Goal: Find specific page/section: Find specific page/section

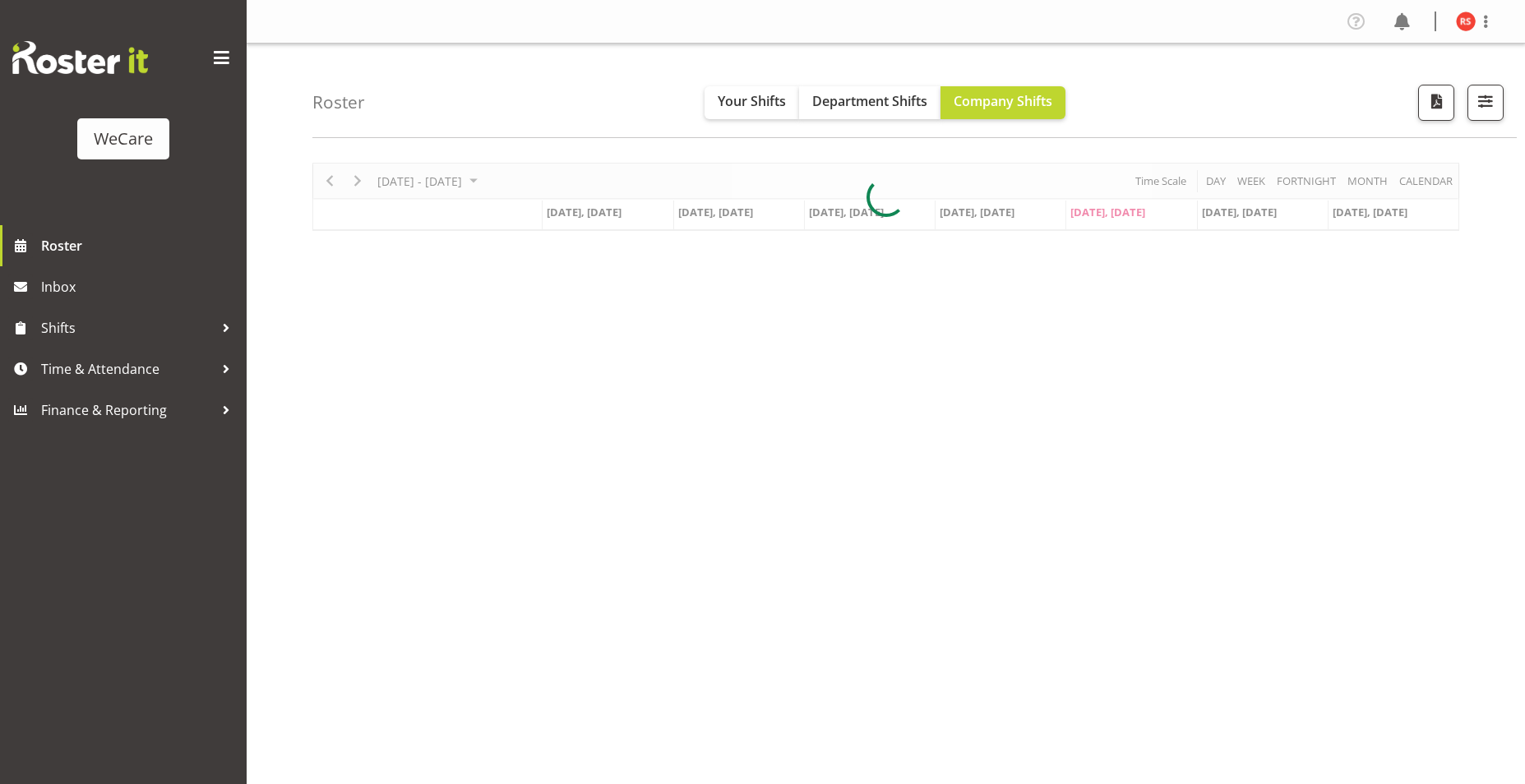
scroll to position [24, 0]
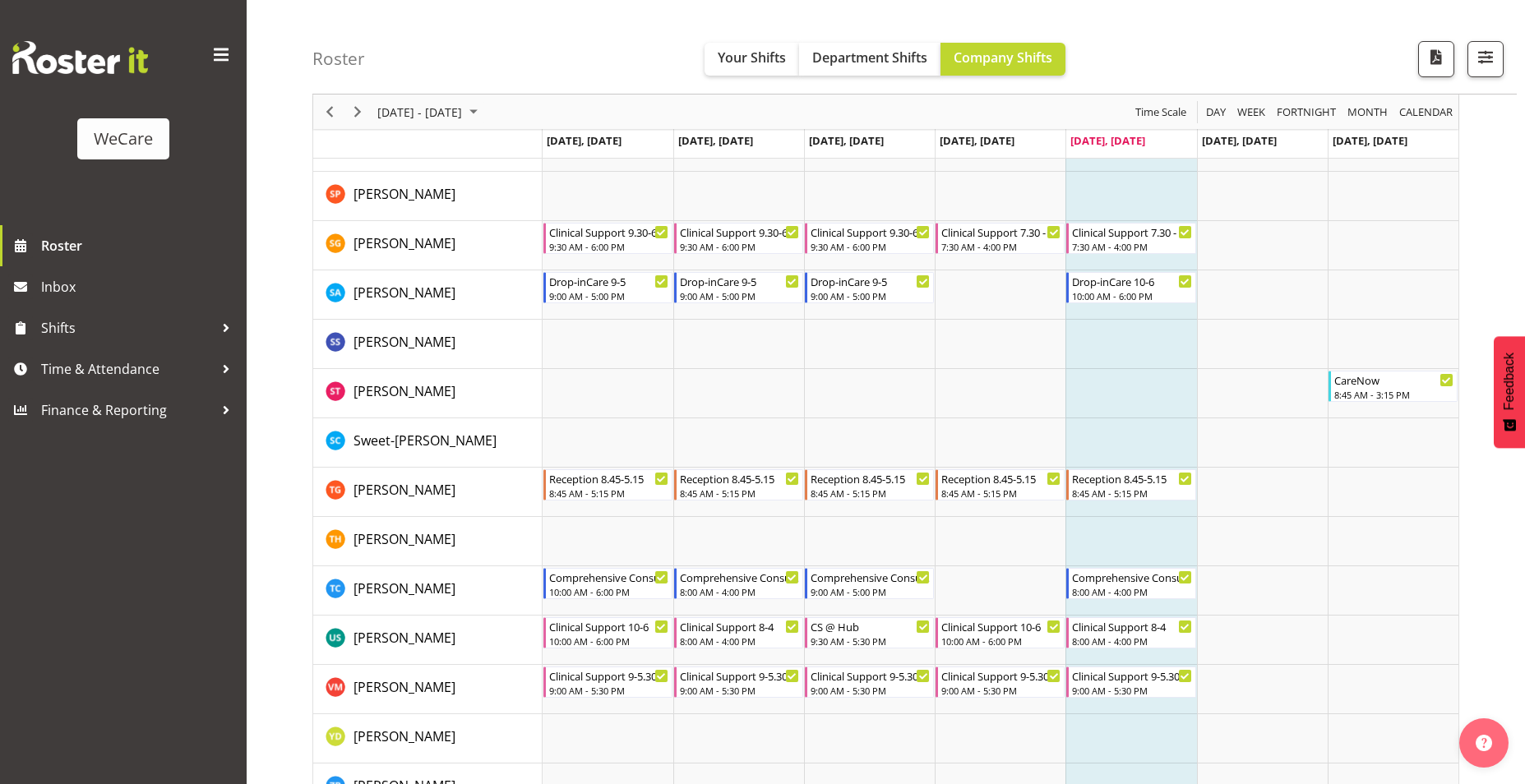
scroll to position [6559, 0]
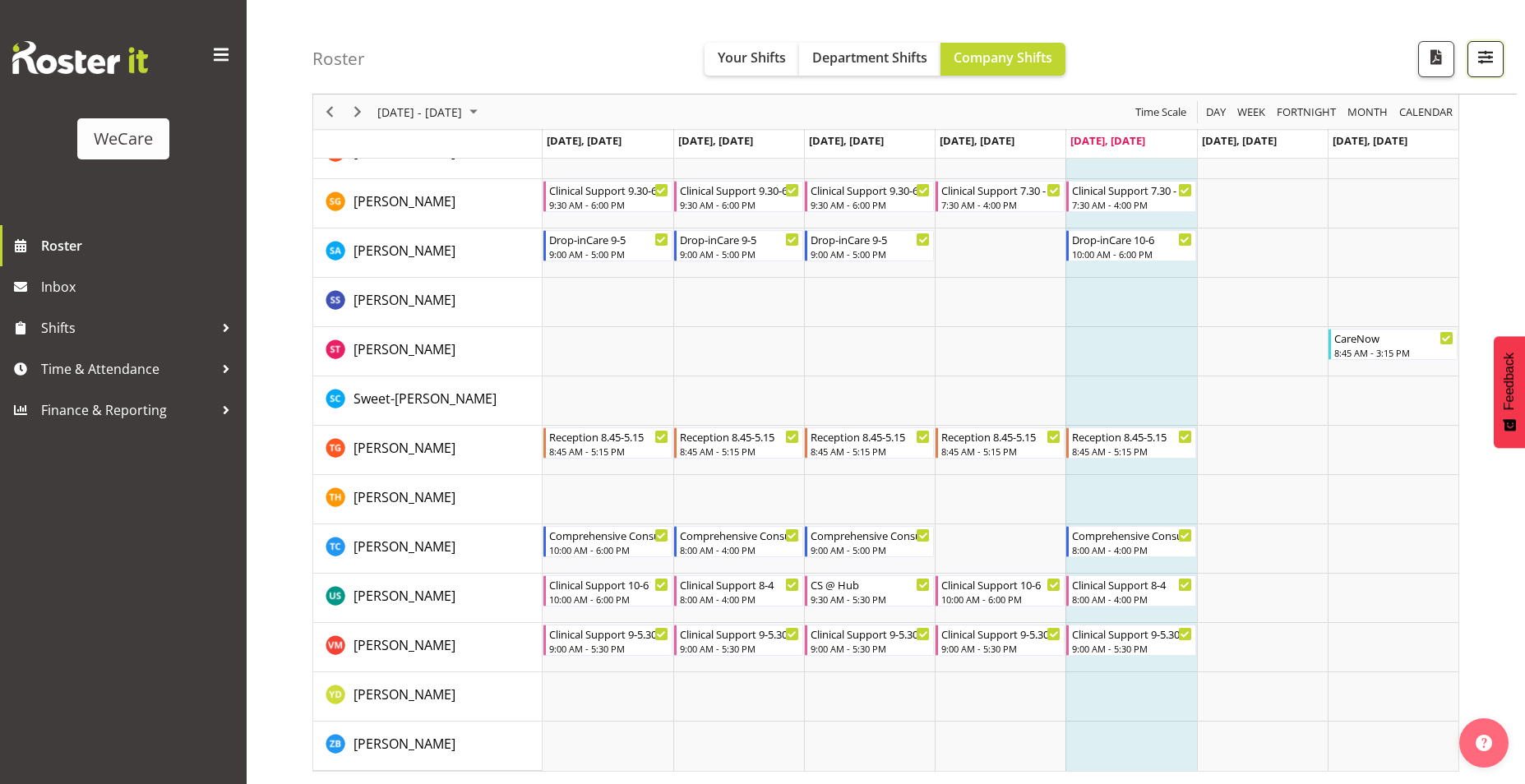
click at [1501, 55] on button "button" at bounding box center [1486, 59] width 36 height 36
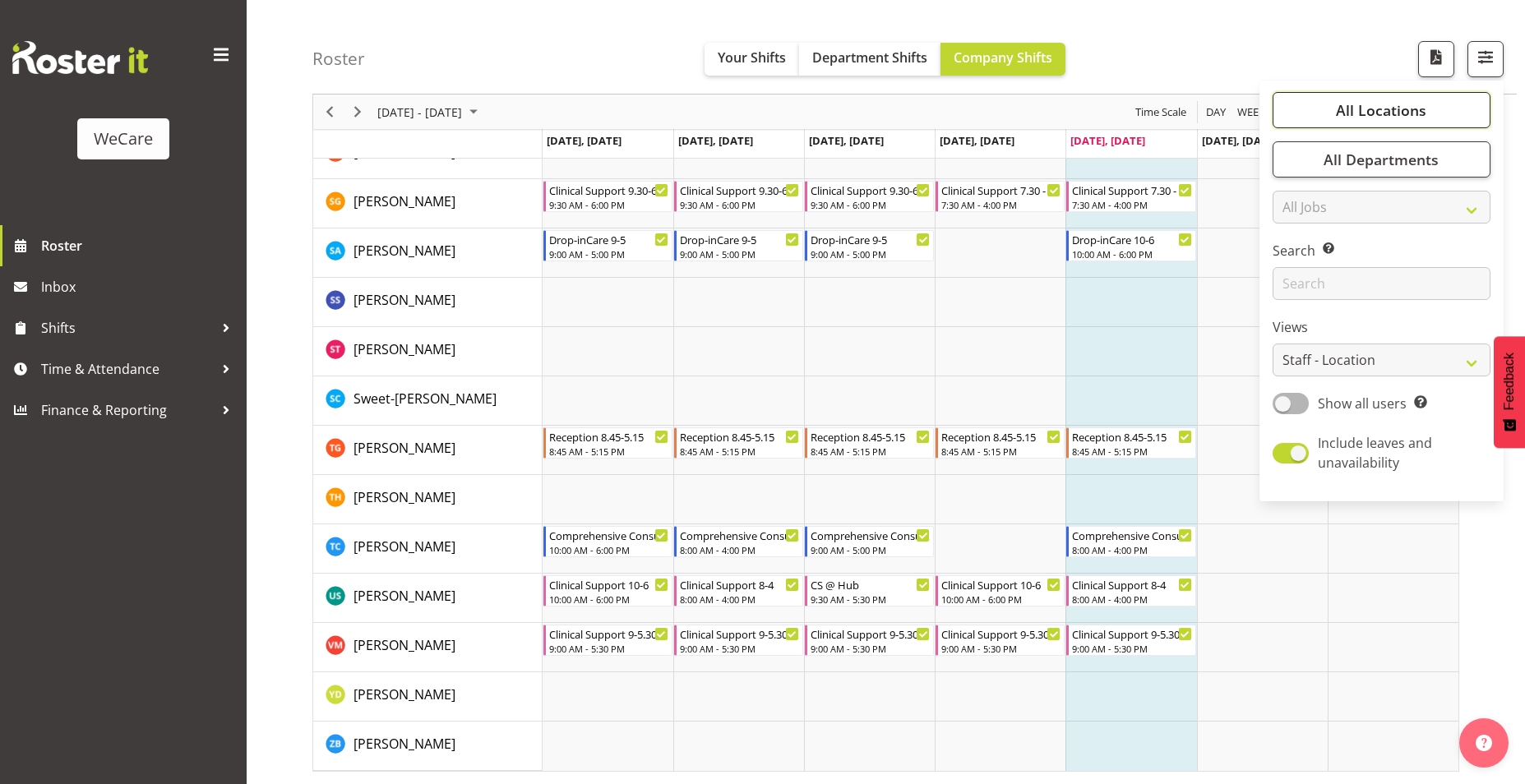
click at [1424, 107] on span "All Locations" at bounding box center [1381, 110] width 91 height 20
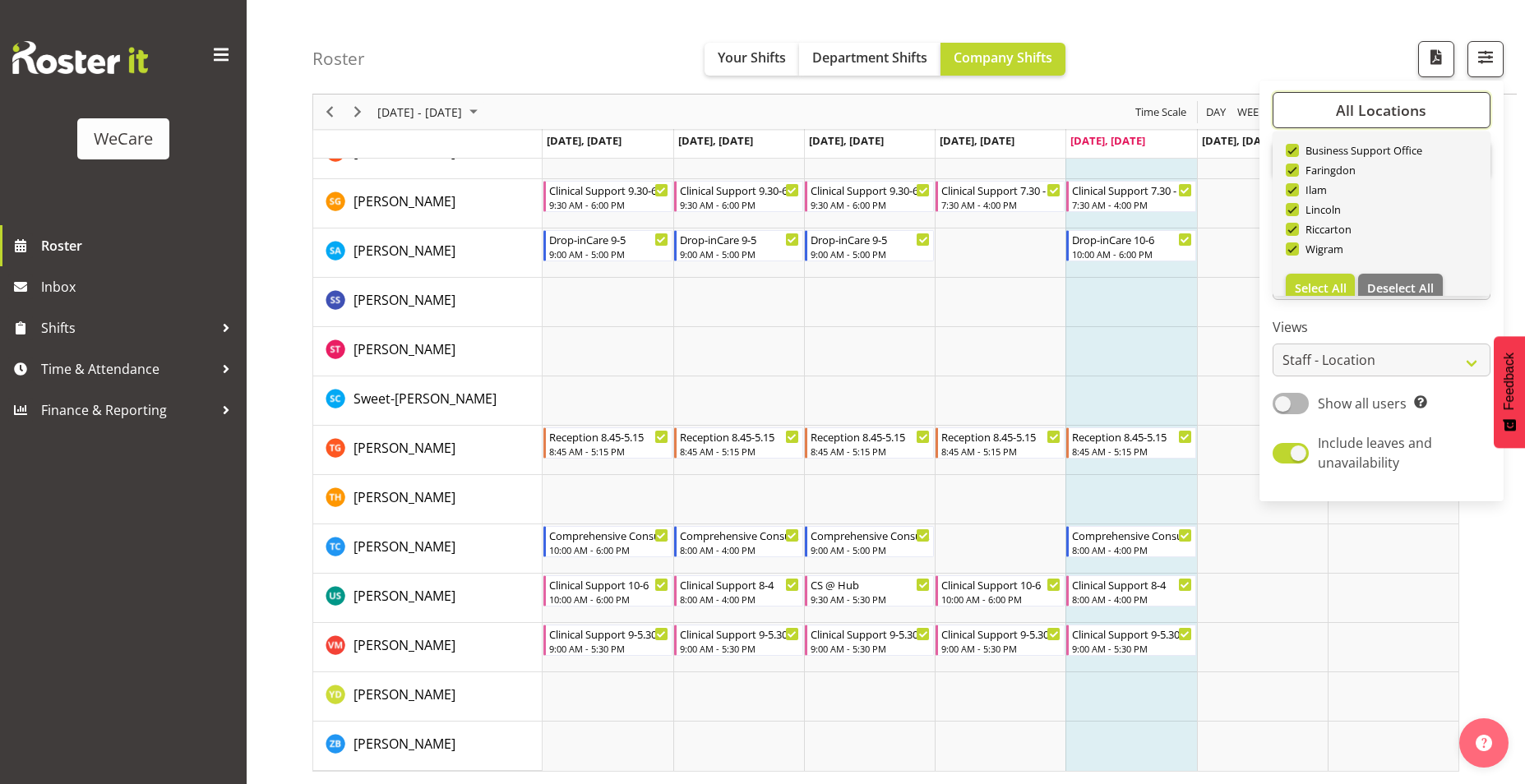
scroll to position [59, 0]
click at [1419, 259] on button "Deselect All" at bounding box center [1400, 269] width 85 height 30
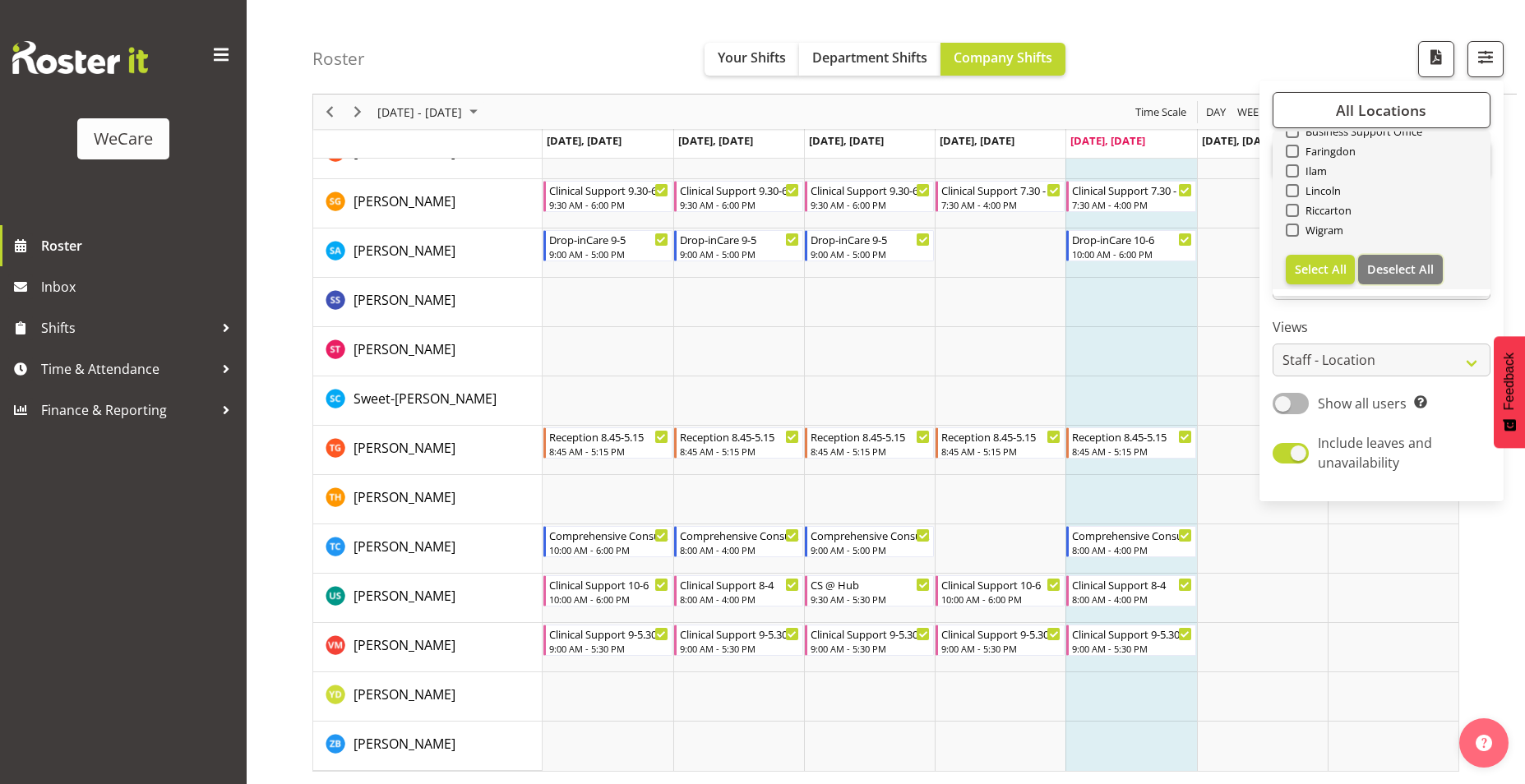
checkbox input "false"
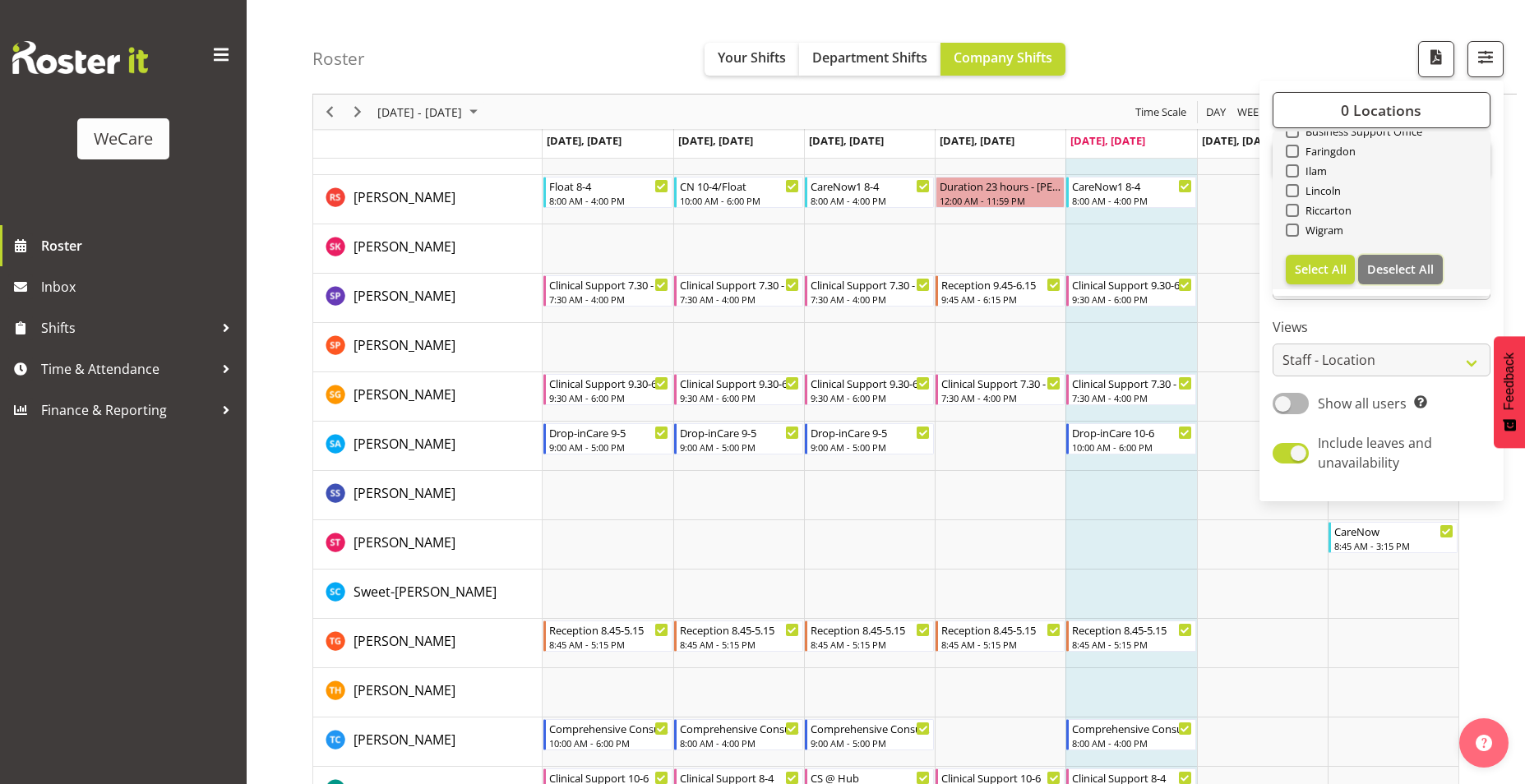
scroll to position [6559, 0]
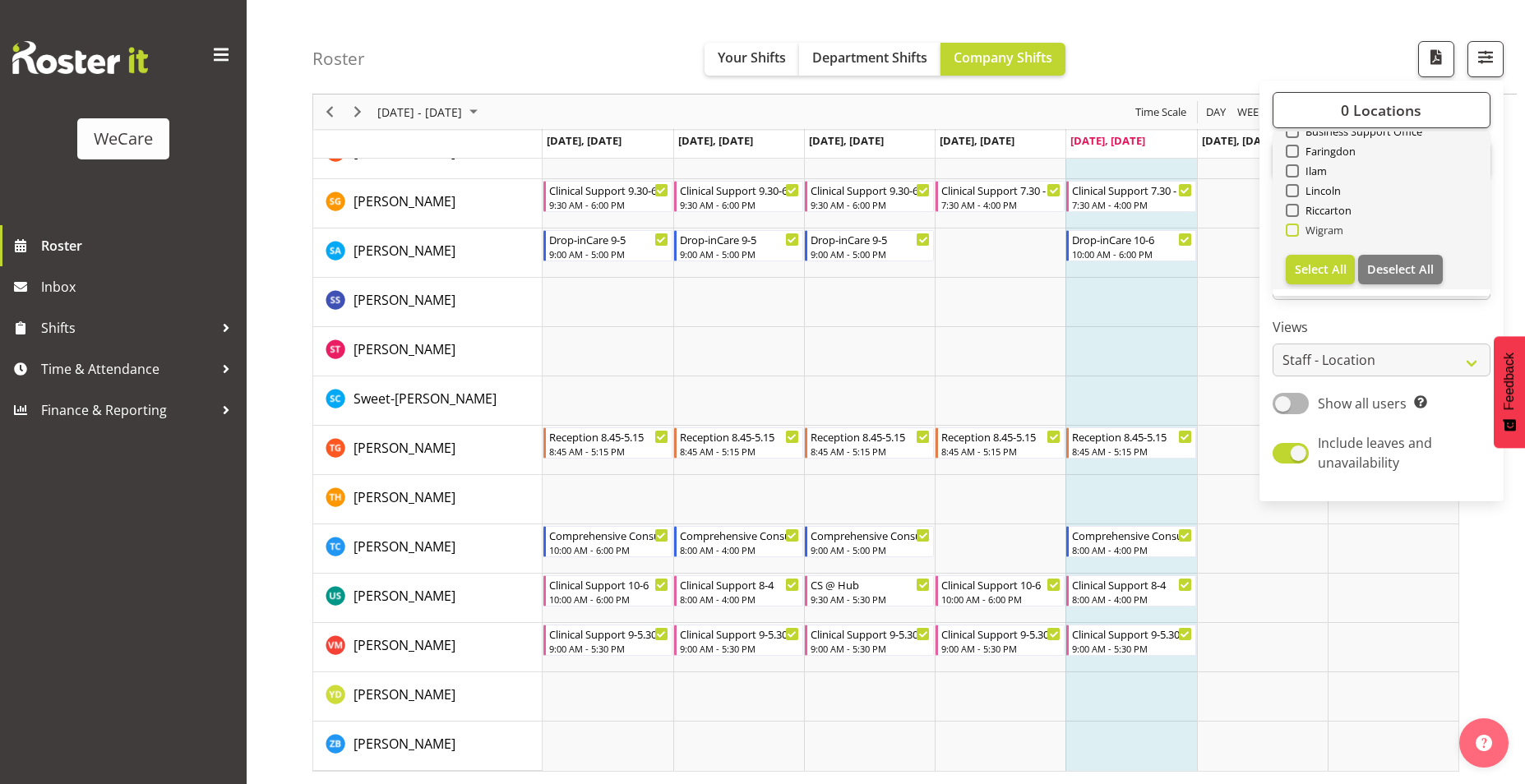
click at [1308, 227] on span "Wigram" at bounding box center [1321, 230] width 45 height 13
click at [1297, 227] on input "Wigram" at bounding box center [1291, 230] width 11 height 11
checkbox input "true"
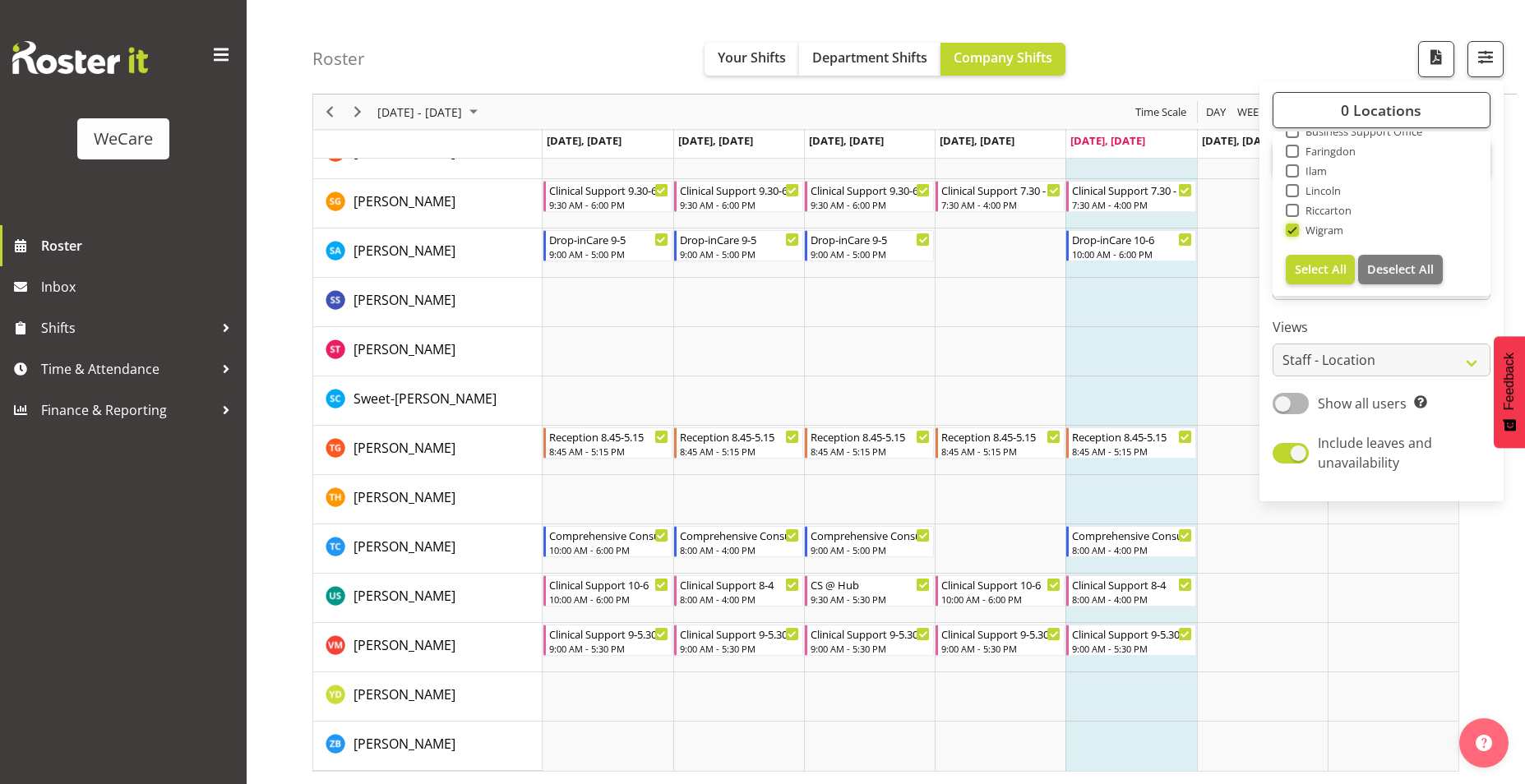
scroll to position [6366, 0]
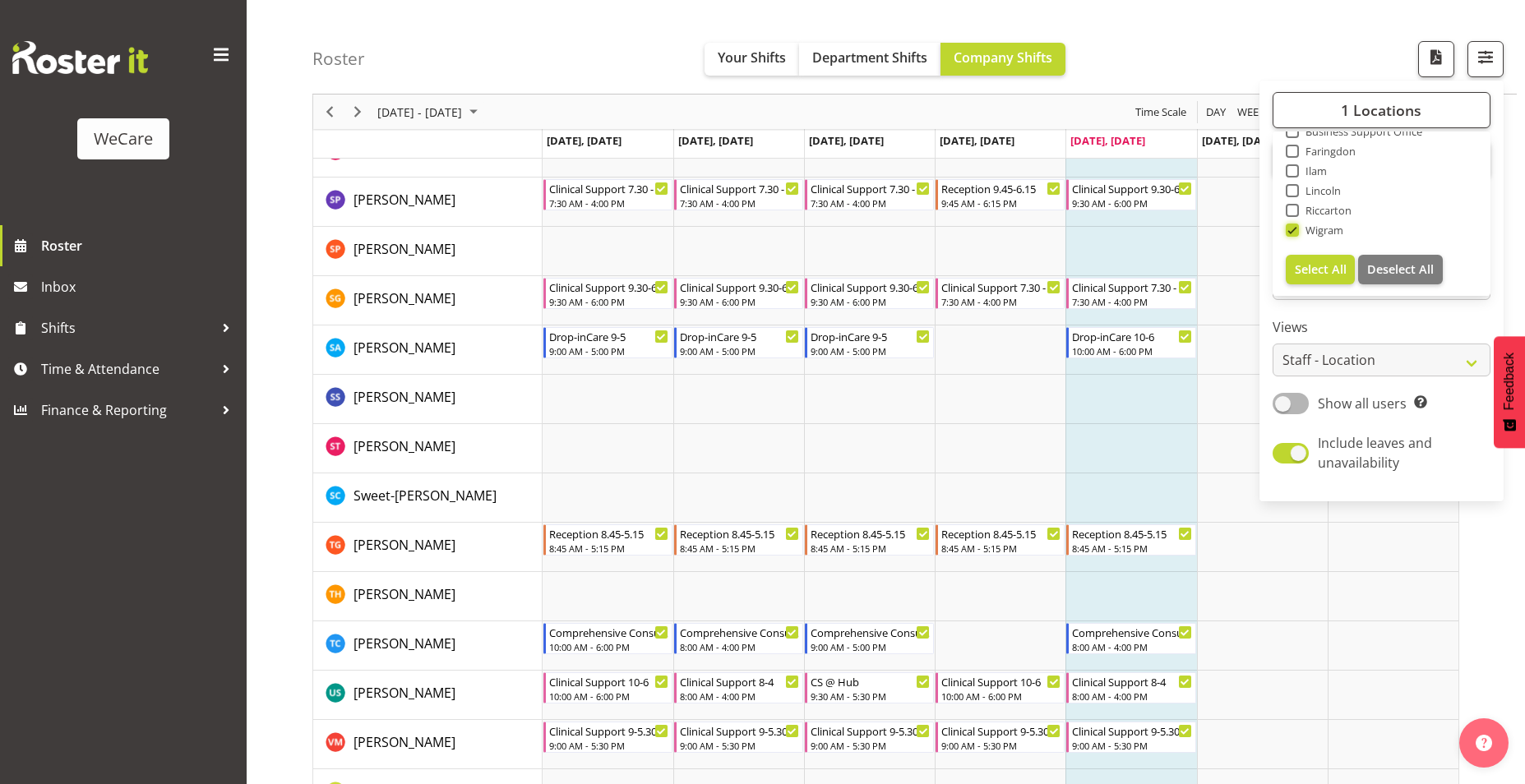
scroll to position [2223, 0]
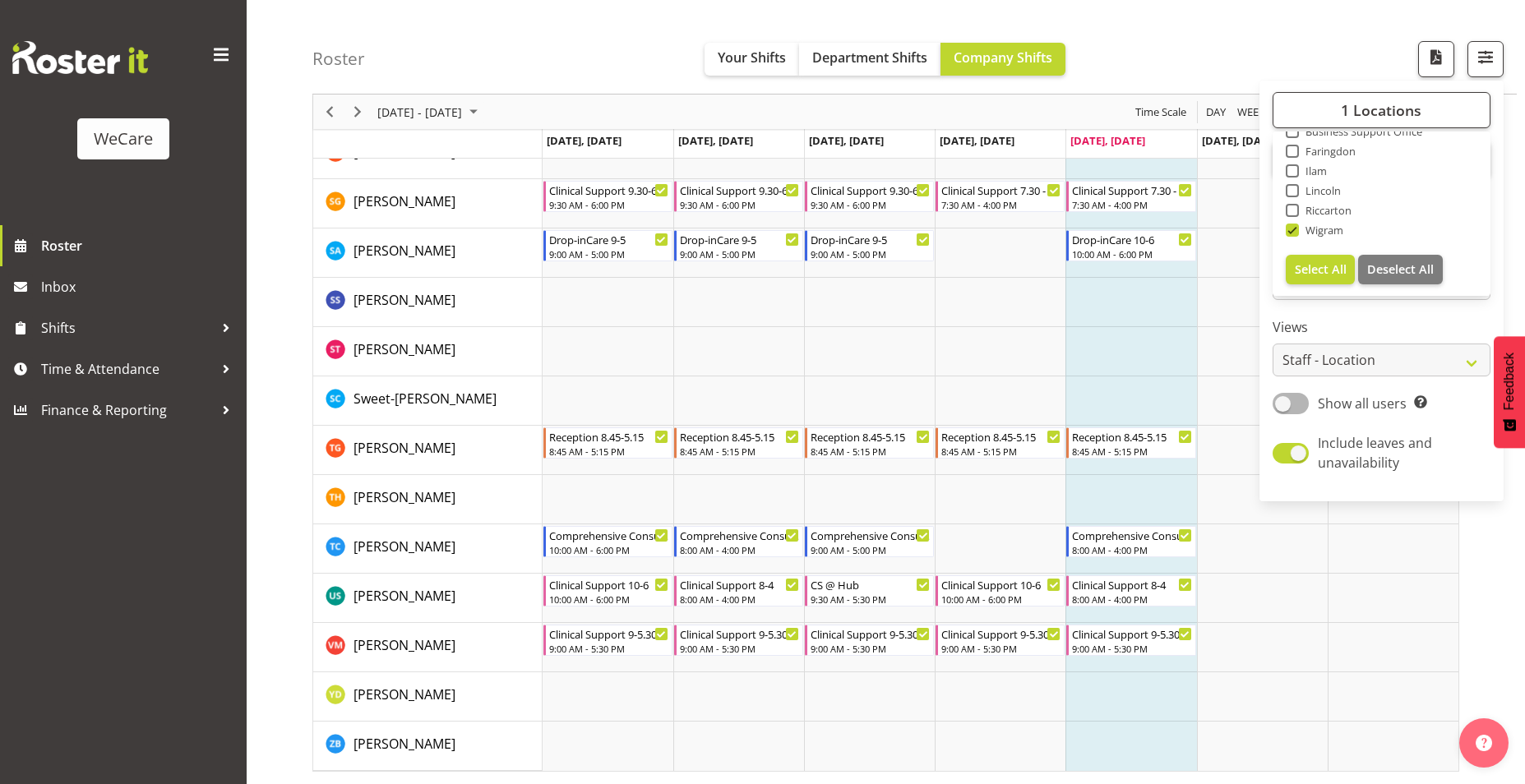
click at [1457, 320] on label "Views" at bounding box center [1382, 327] width 218 height 20
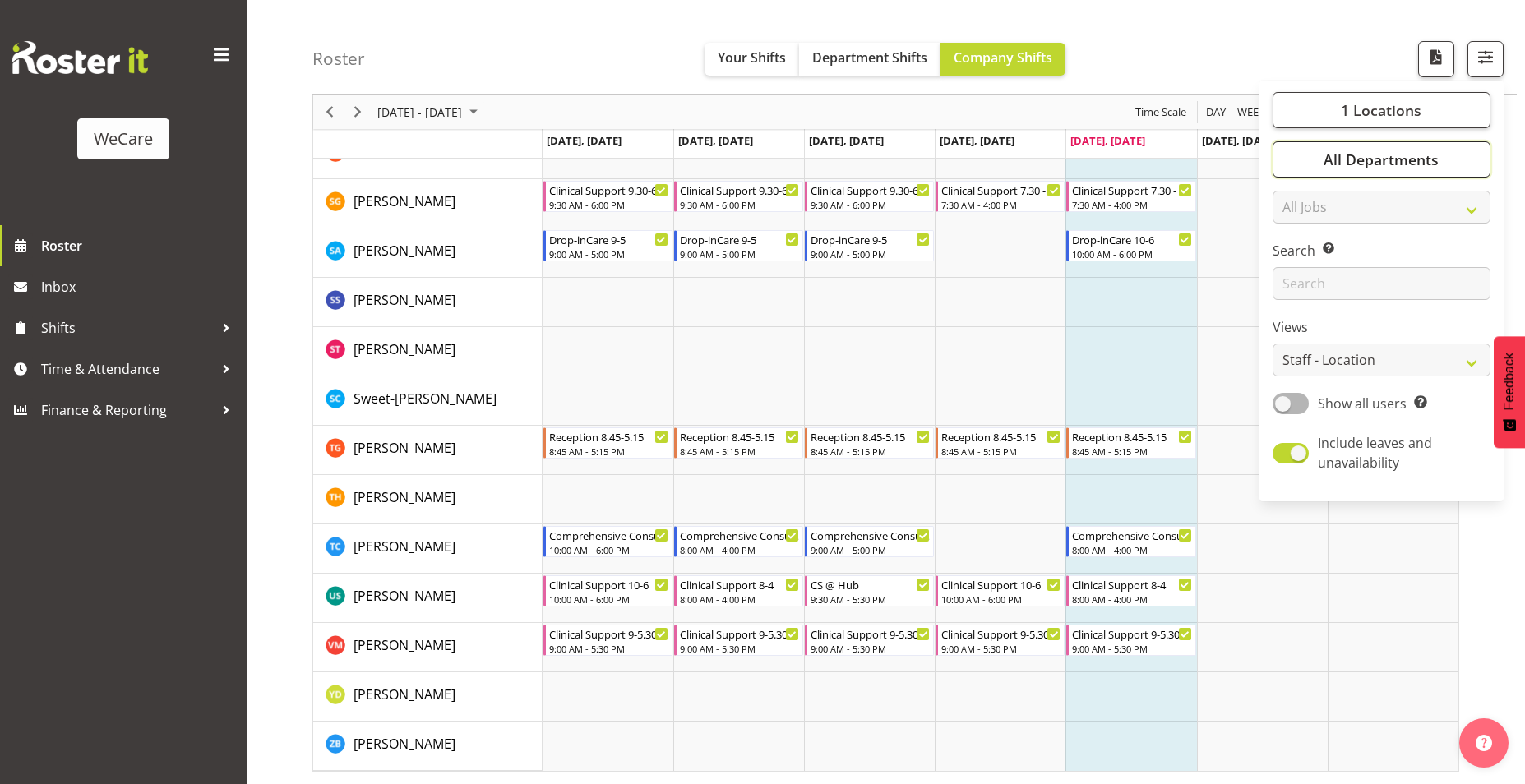
click at [1379, 168] on span "All Departments" at bounding box center [1381, 159] width 115 height 20
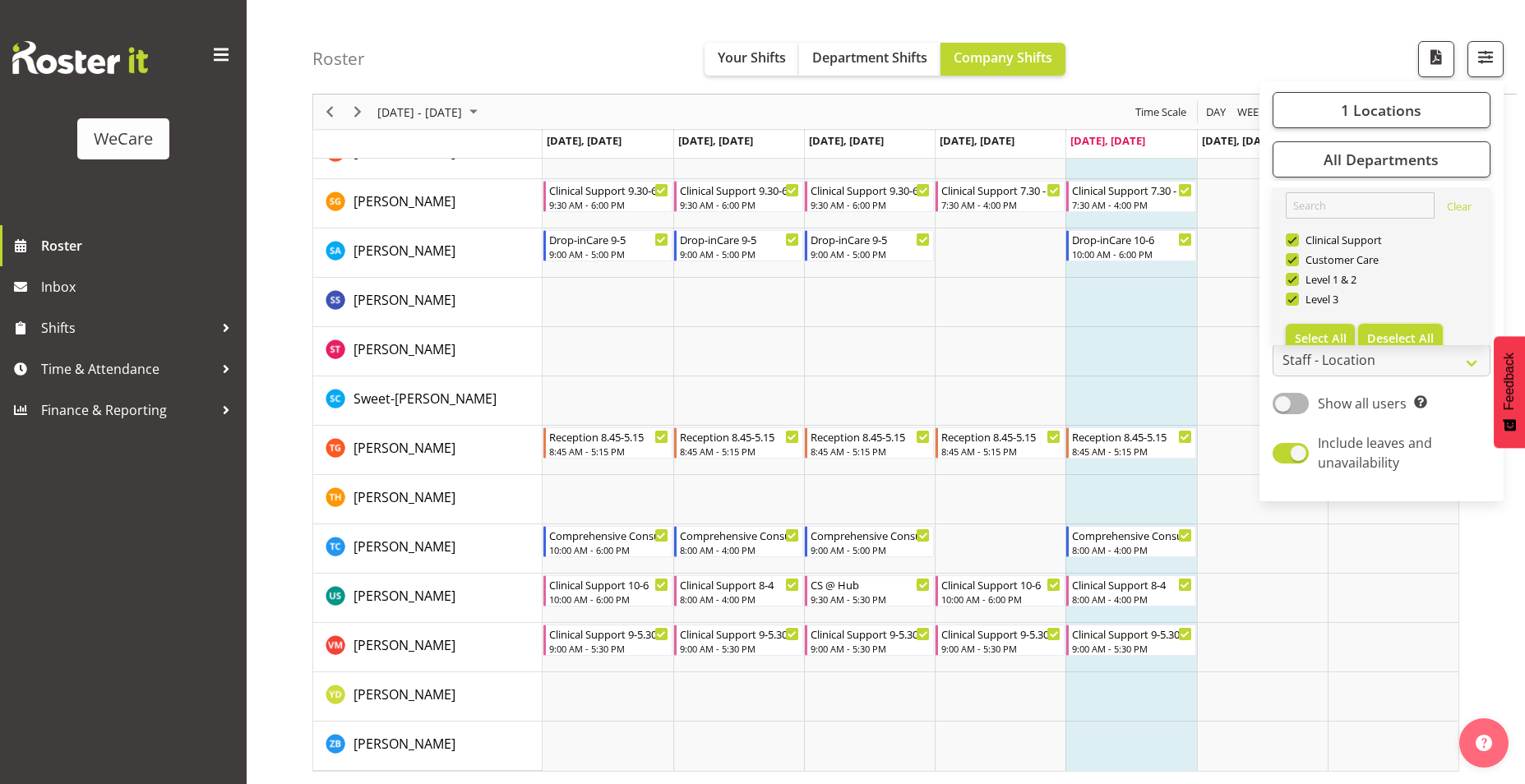
click at [1387, 328] on button "Deselect All" at bounding box center [1400, 338] width 85 height 30
checkbox input "false"
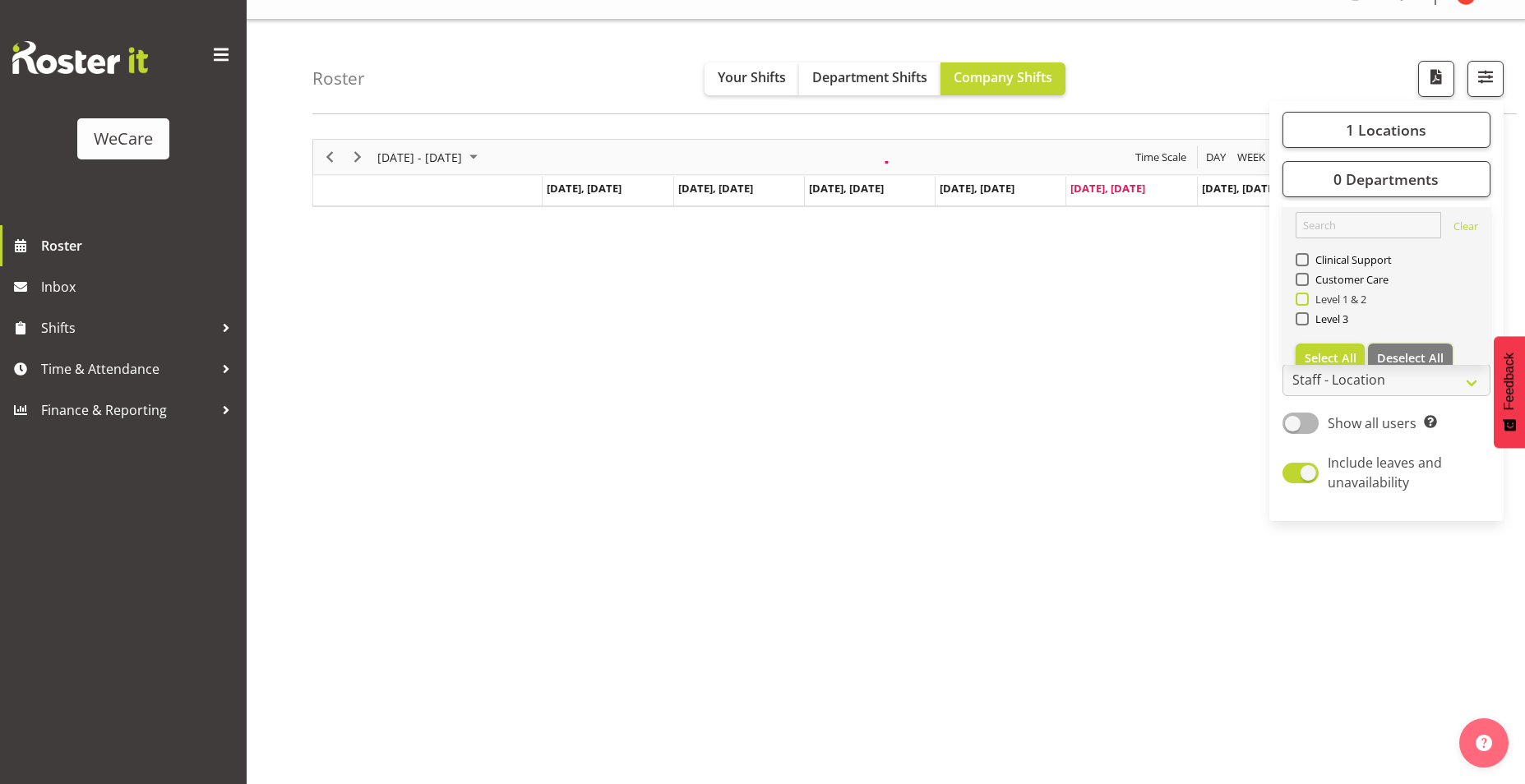
scroll to position [29, 0]
click at [1322, 318] on span "Level 3" at bounding box center [1329, 319] width 40 height 13
click at [1306, 318] on input "Level 3" at bounding box center [1300, 319] width 11 height 11
checkbox input "true"
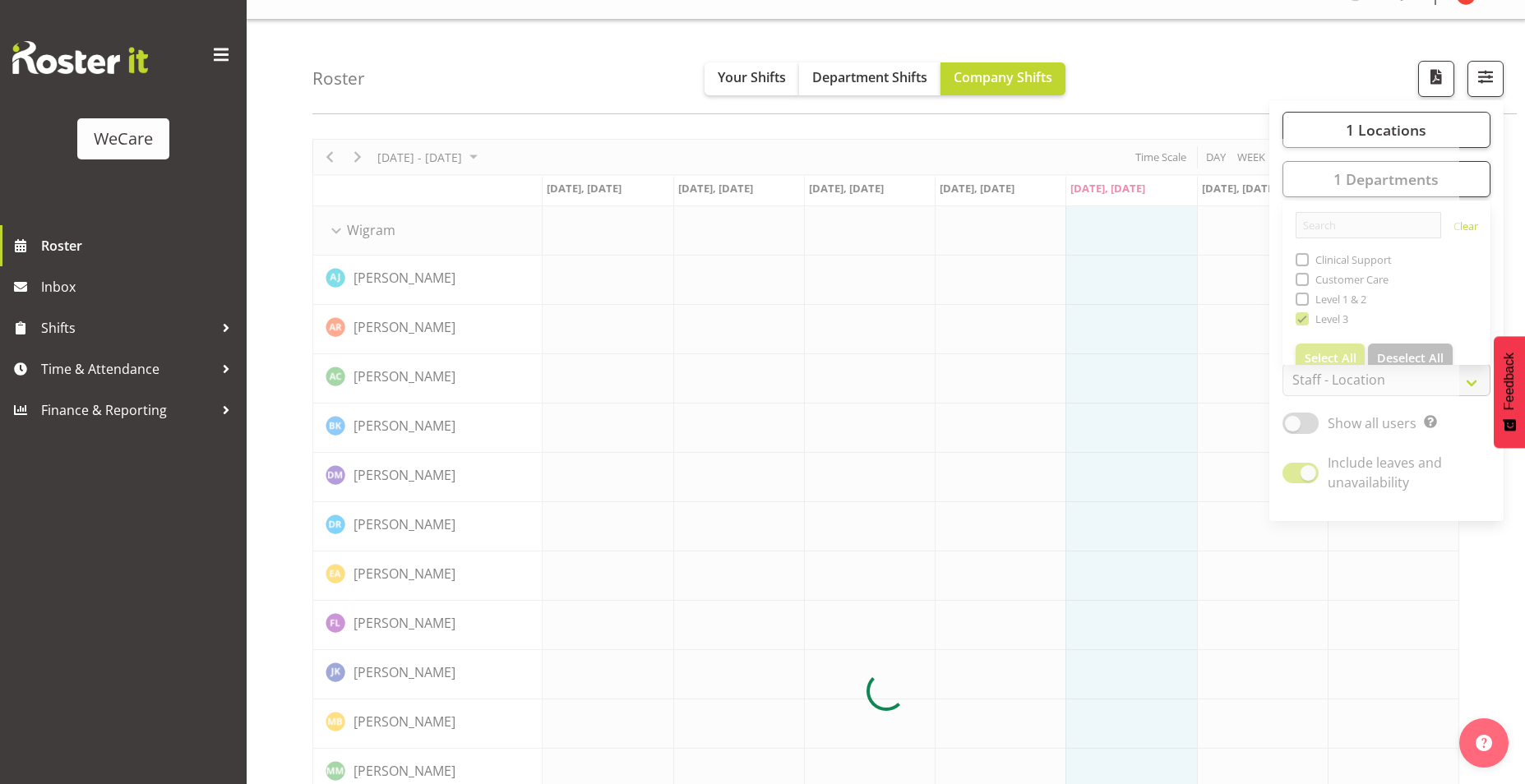
click at [1158, 30] on div "Roster Your Shifts Department Shifts Company Shifts 1 Locations Clear Business …" at bounding box center [914, 67] width 1204 height 95
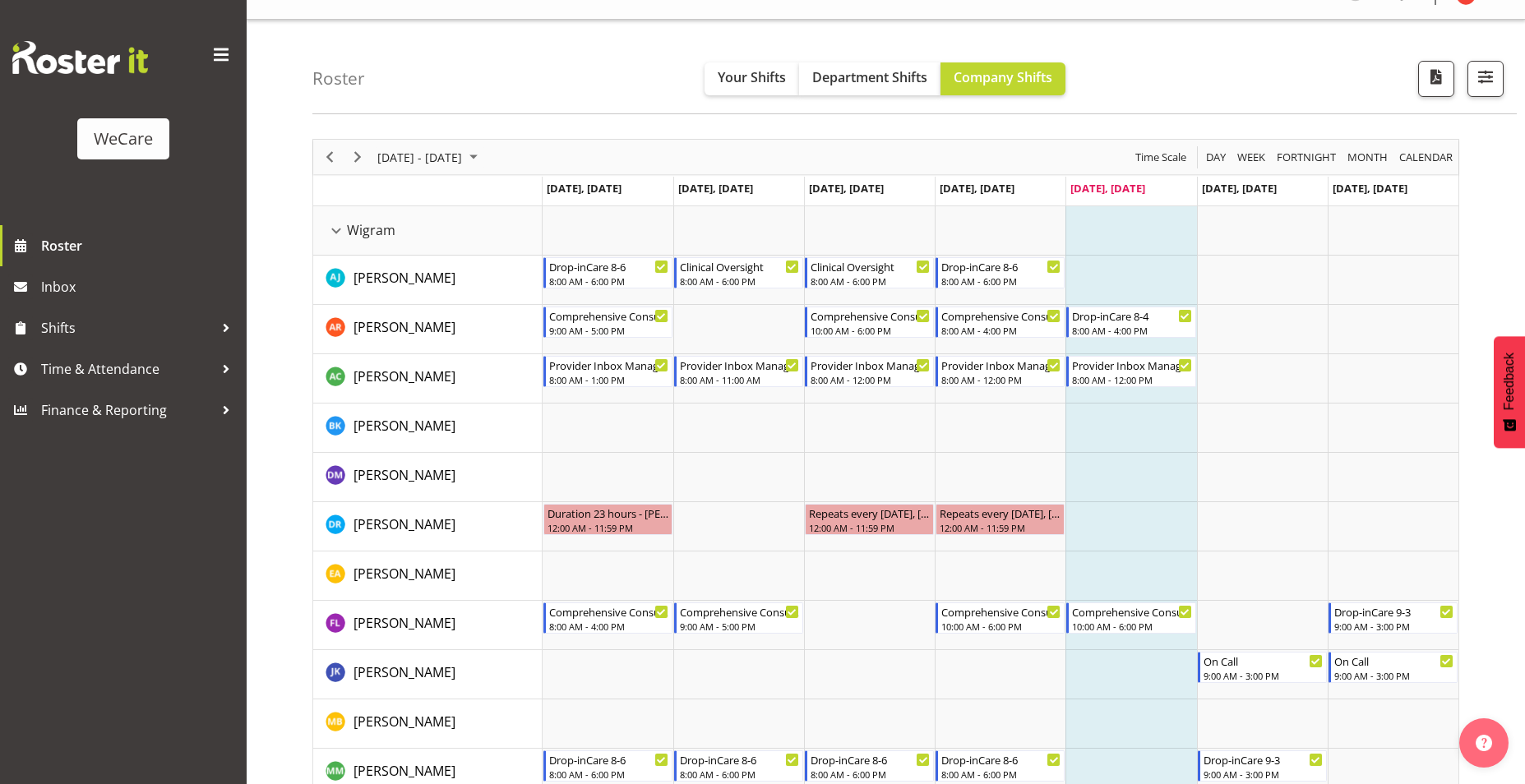
scroll to position [499, 0]
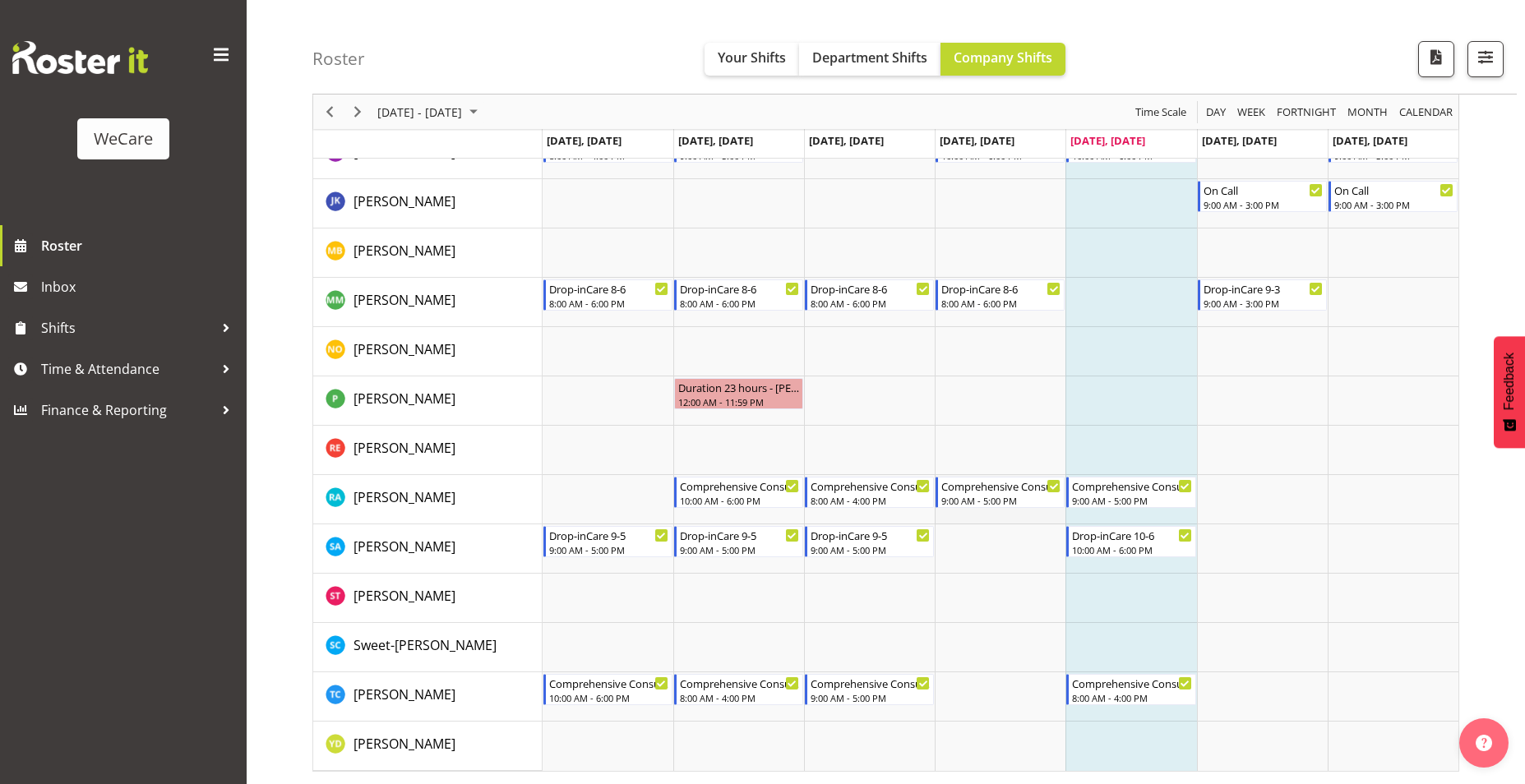
click at [986, 509] on td "Timeline Week of September 5, 2025" at bounding box center [999, 499] width 131 height 50
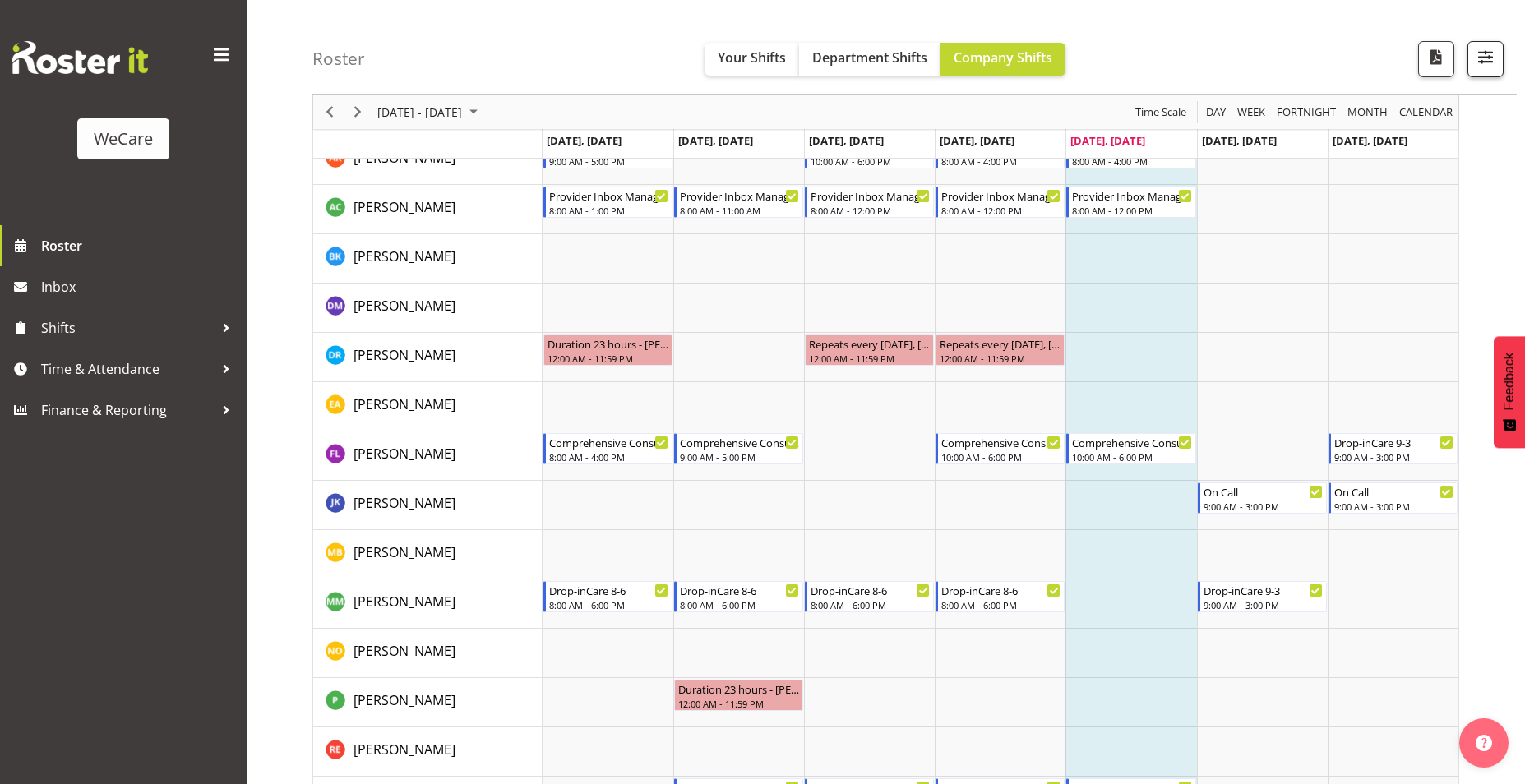
scroll to position [0, 0]
